Goal: Information Seeking & Learning: Learn about a topic

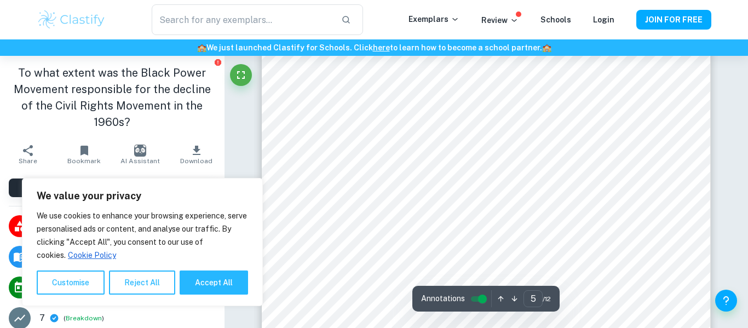
scroll to position [2729, 0]
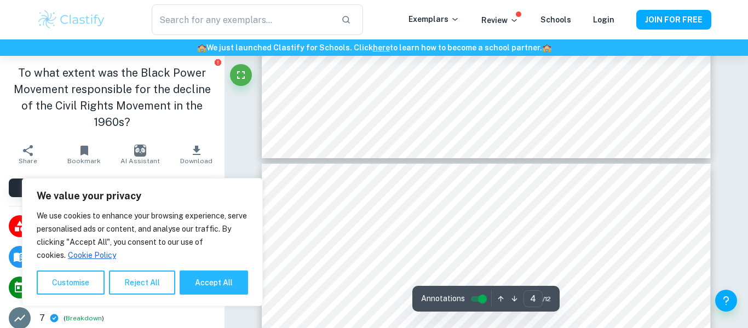
type input "3"
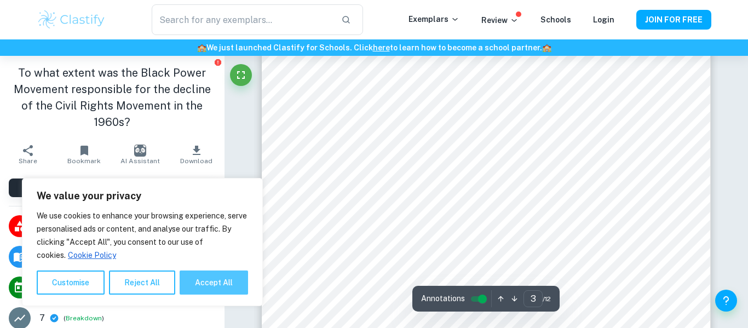
click at [227, 277] on button "Accept All" at bounding box center [214, 283] width 68 height 24
checkbox input "true"
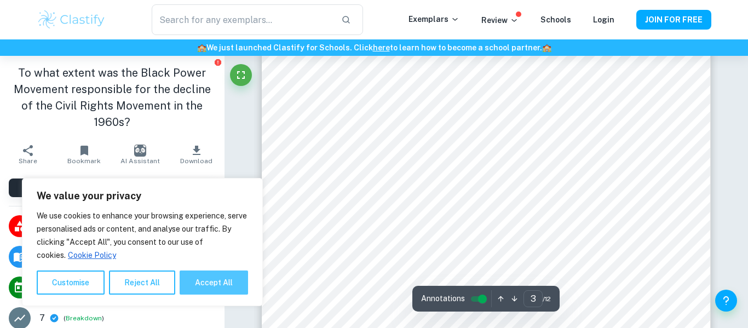
checkbox input "true"
